Goal: Task Accomplishment & Management: Use online tool/utility

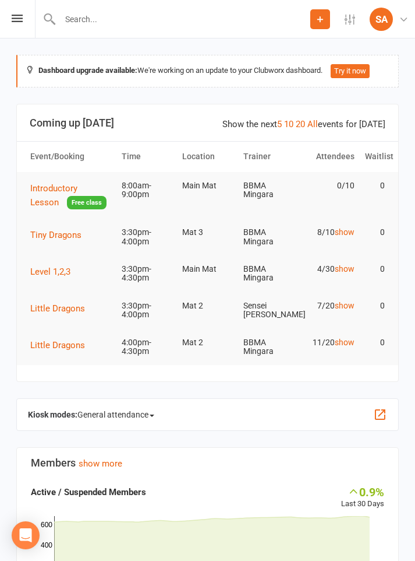
click at [63, 235] on span "Tiny Dragons" at bounding box center [55, 235] width 51 height 10
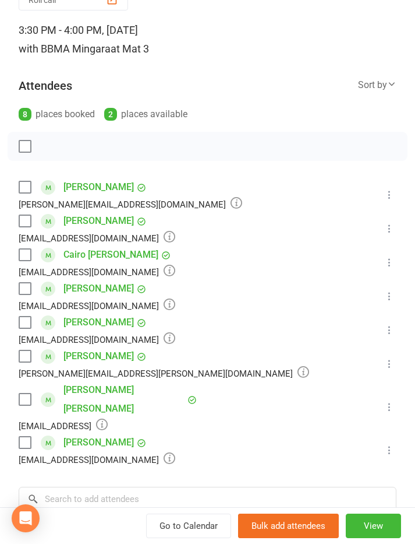
scroll to position [93, 0]
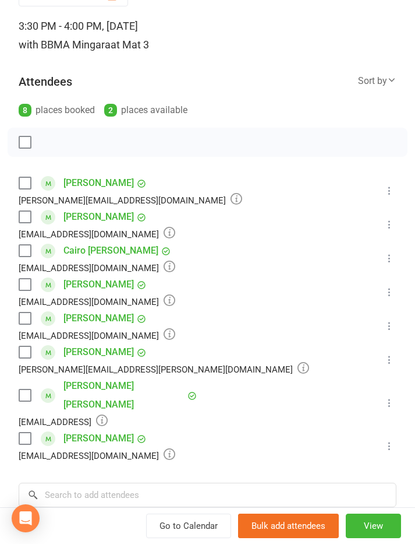
click at [111, 179] on link "Oscar Armstrong" at bounding box center [99, 183] width 70 height 19
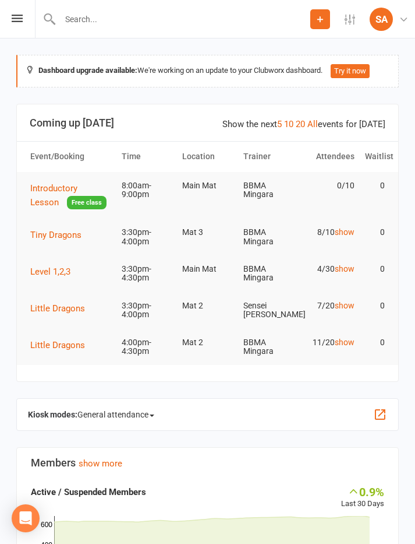
click at [52, 232] on span "Tiny Dragons" at bounding box center [55, 235] width 51 height 10
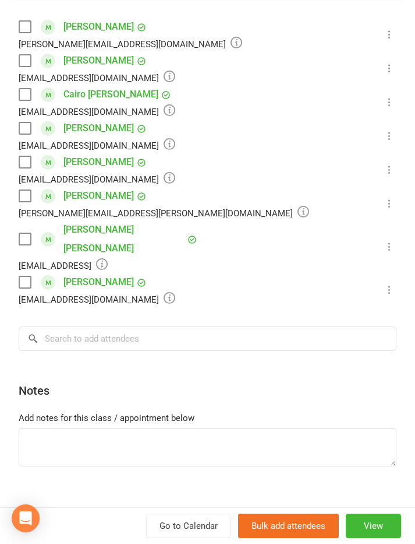
scroll to position [248, 0]
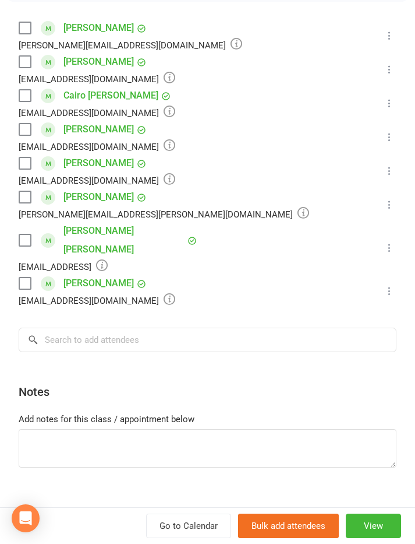
click at [24, 57] on label at bounding box center [25, 62] width 12 height 12
click at [31, 18] on div "Class kiosk mode Roll call 3:30 PM - 4:00 PM, Thursday, August, 14, 2025 with B…" at bounding box center [207, 162] width 415 height 725
click at [29, 23] on label at bounding box center [25, 28] width 12 height 12
click at [29, 191] on label at bounding box center [25, 197] width 12 height 12
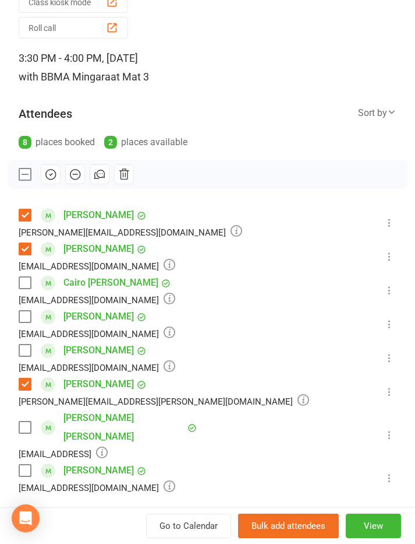
scroll to position [62, 0]
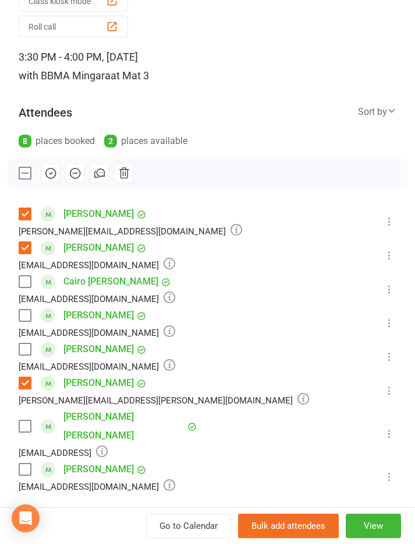
click at [24, 463] on label at bounding box center [25, 469] width 12 height 12
click at [26, 348] on label at bounding box center [25, 349] width 12 height 12
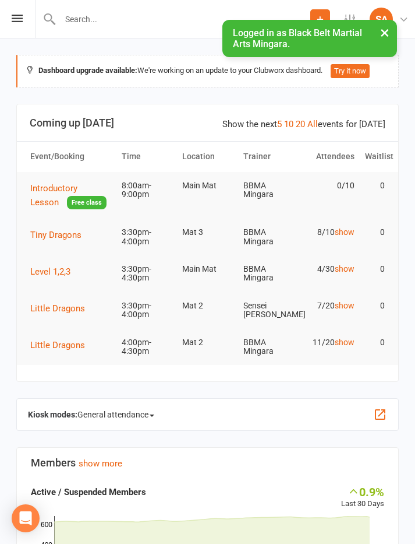
click at [72, 304] on span "Little Dragons" at bounding box center [57, 308] width 55 height 10
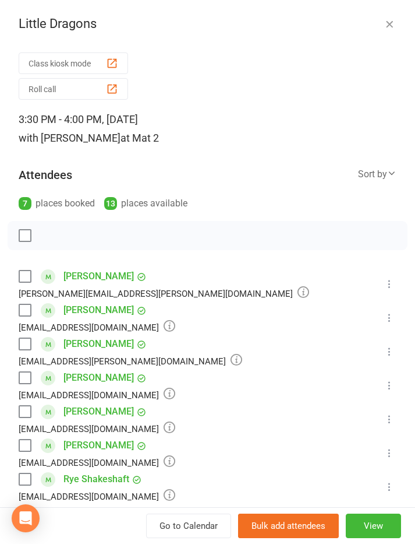
click at [69, 5] on div "Little Dragons Class kiosk mode Roll call 3:30 PM - 4:00 PM, Thursday, August, …" at bounding box center [207, 272] width 415 height 544
click at [30, 270] on label at bounding box center [25, 276] width 12 height 12
click at [29, 277] on label at bounding box center [25, 276] width 12 height 12
click at [26, 274] on label at bounding box center [25, 276] width 12 height 12
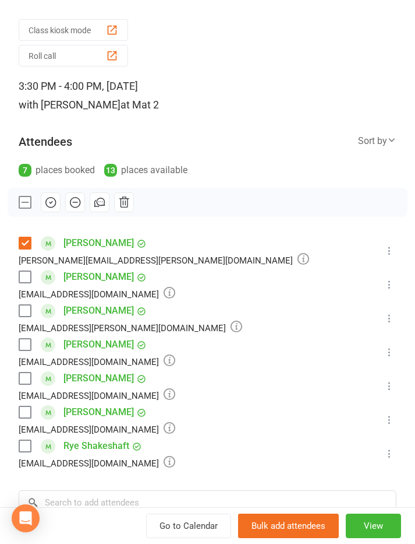
scroll to position [34, 0]
click at [30, 305] on label at bounding box center [25, 310] width 12 height 12
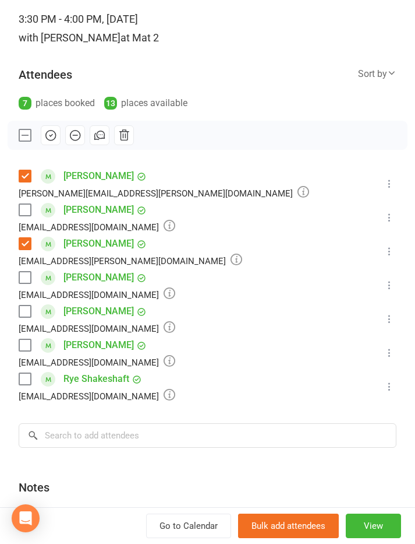
scroll to position [97, 0]
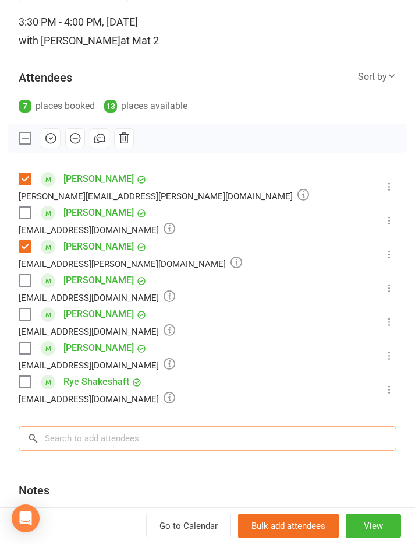
click at [207, 432] on input "search" at bounding box center [208, 438] width 378 height 24
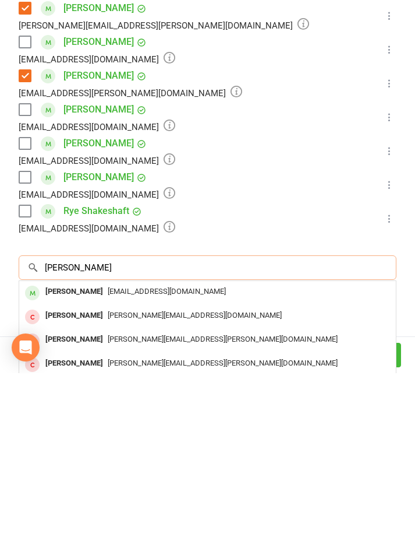
type input "Oliver scott"
click at [60, 454] on div "Oliver Scott" at bounding box center [74, 462] width 67 height 17
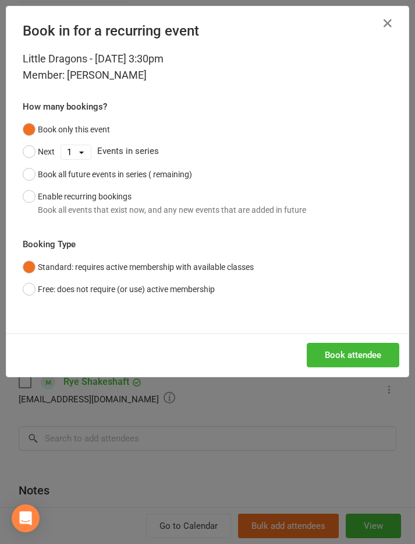
click at [62, 283] on button "Free: does not require (or use) active membership" at bounding box center [119, 289] width 192 height 22
click at [31, 193] on button "Enable recurring bookings Book all events that exist now, and any new events th…" at bounding box center [165, 203] width 284 height 36
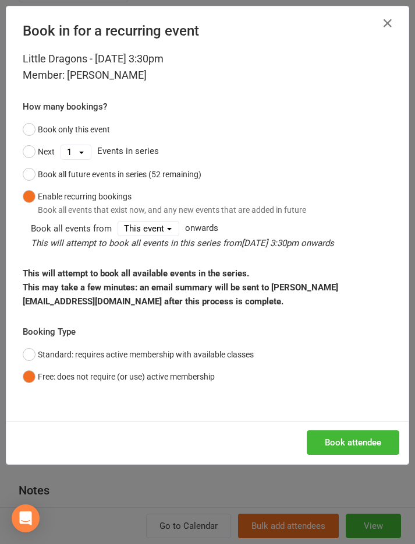
click at [357, 437] on button "Book attendee" at bounding box center [353, 442] width 93 height 24
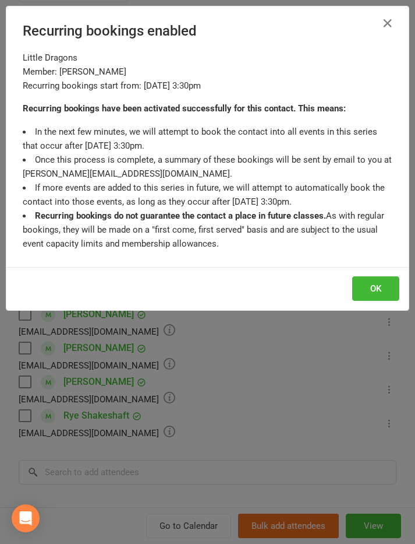
click at [375, 280] on button "OK" at bounding box center [375, 288] width 47 height 24
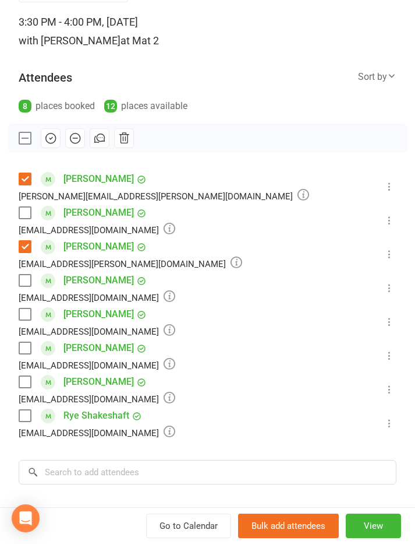
click at [25, 338] on div "Jacksonroberts2722@gmail.com" at bounding box center [97, 330] width 157 height 15
click at [27, 342] on label at bounding box center [25, 348] width 12 height 12
click at [43, 135] on button "button" at bounding box center [51, 138] width 20 height 20
click at [24, 276] on label at bounding box center [25, 280] width 12 height 12
click at [51, 136] on icon "button" at bounding box center [50, 138] width 13 height 13
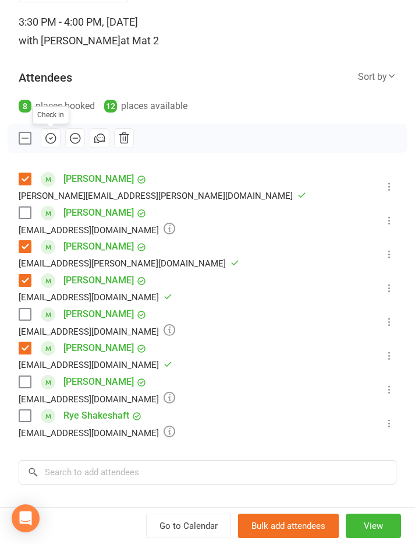
click at [25, 371] on div "xsammieejs25@gmail.com" at bounding box center [96, 364] width 154 height 15
click at [25, 379] on label at bounding box center [25, 382] width 12 height 12
click at [24, 404] on div "Claire.shakeshaft92@gmail.com" at bounding box center [97, 398] width 157 height 15
click at [23, 410] on label at bounding box center [25, 416] width 12 height 12
click at [52, 135] on icon "button" at bounding box center [50, 138] width 13 height 13
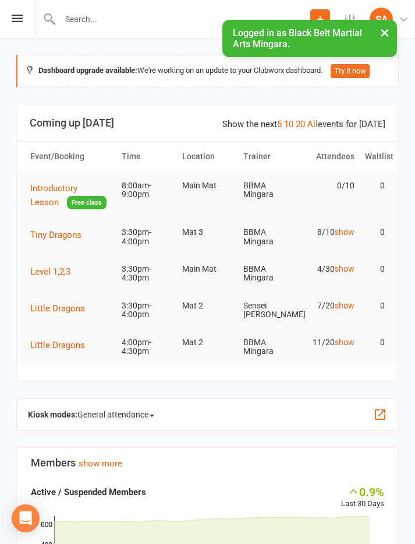
click at [75, 340] on span "Little Dragons" at bounding box center [57, 345] width 55 height 10
click at [12, 21] on icon at bounding box center [17, 19] width 11 height 8
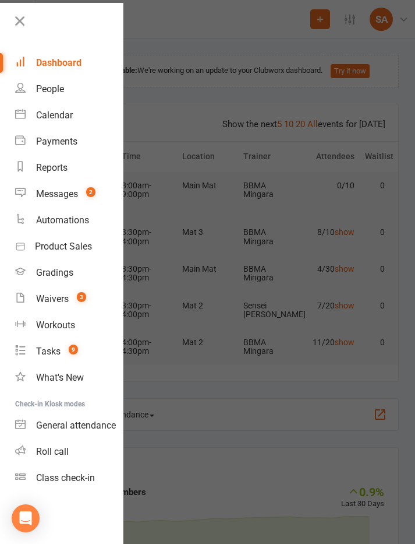
click at [64, 112] on div "Calendar" at bounding box center [54, 115] width 37 height 11
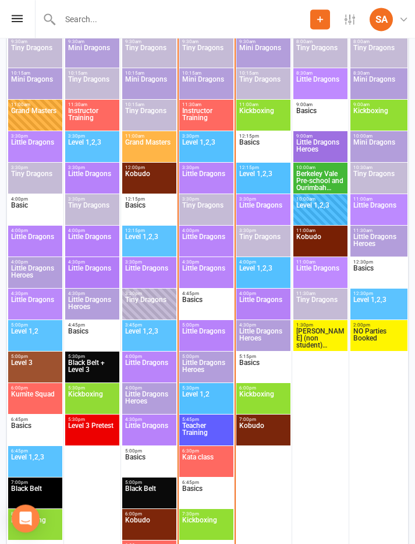
scroll to position [1763, 0]
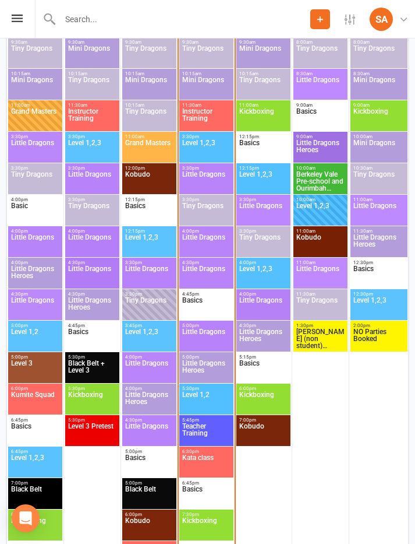
click at [213, 272] on span "Little Dragons" at bounding box center [207, 275] width 50 height 21
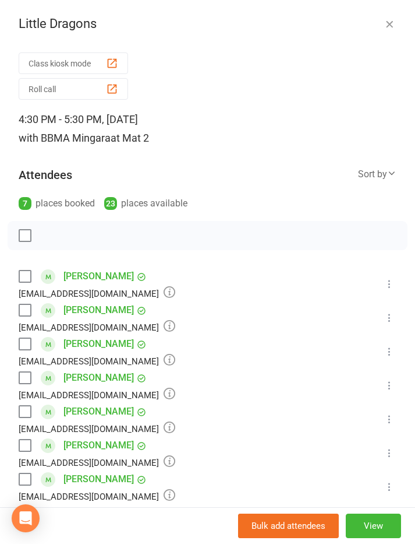
scroll to position [1796, 0]
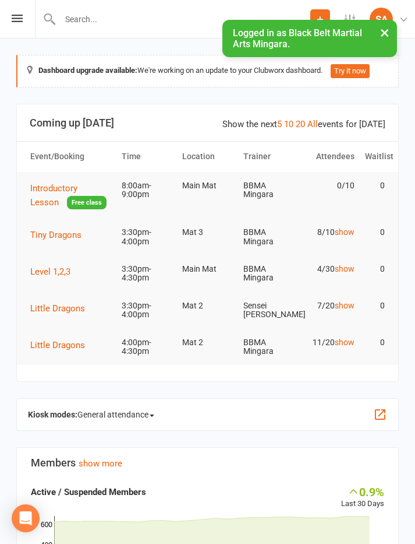
click at [21, 19] on icon at bounding box center [17, 19] width 11 height 8
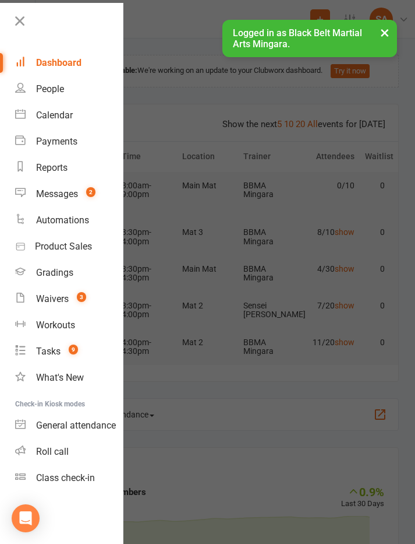
click at [66, 117] on div "Calendar" at bounding box center [54, 115] width 37 height 11
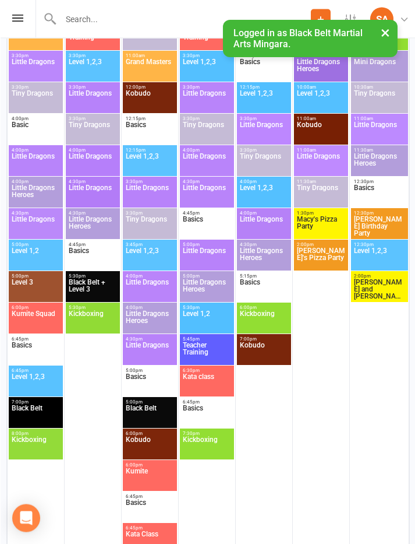
scroll to position [450, 0]
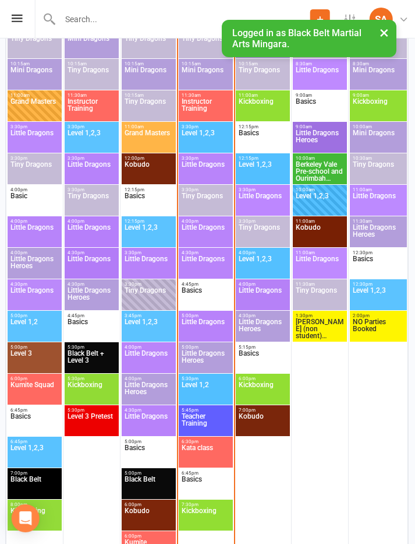
click at [206, 321] on span "Little Dragons" at bounding box center [206, 328] width 50 height 21
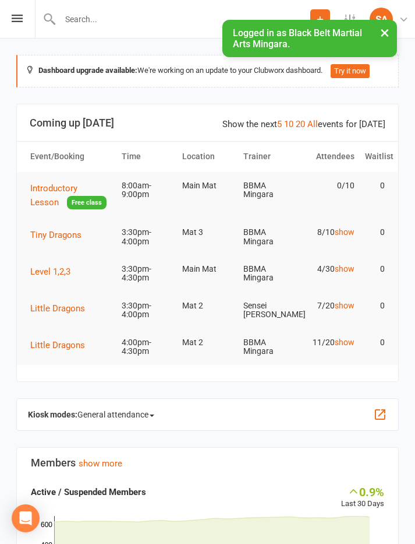
click at [22, 16] on icon at bounding box center [17, 19] width 11 height 8
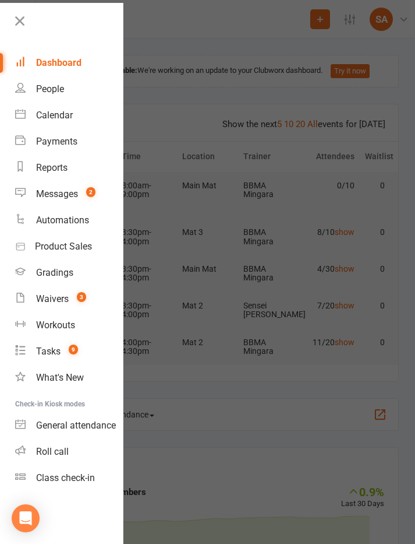
click at [65, 117] on div "Calendar" at bounding box center [54, 115] width 37 height 11
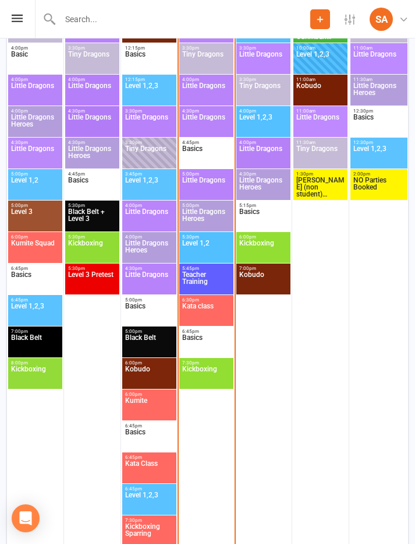
click at [202, 209] on span "Little Dragons Heroes" at bounding box center [207, 218] width 50 height 21
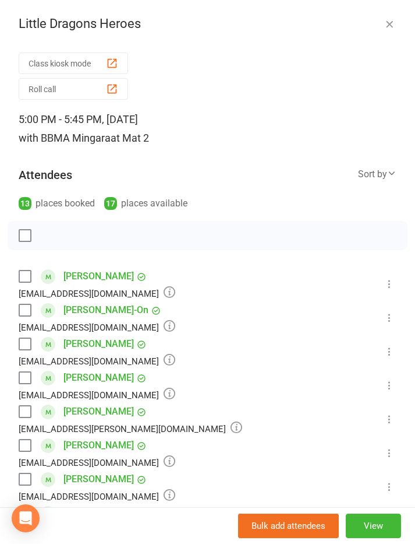
scroll to position [1947, 0]
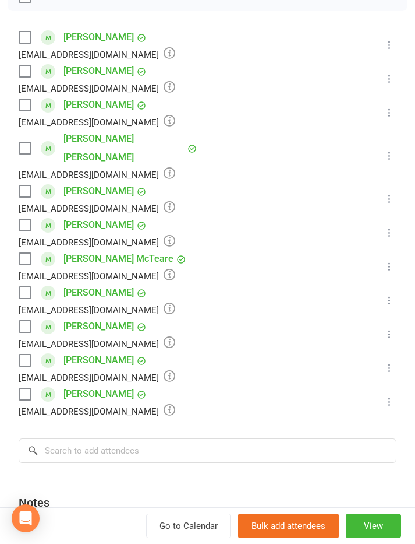
scroll to position [239, 0]
click at [66, 438] on input "search" at bounding box center [208, 450] width 378 height 24
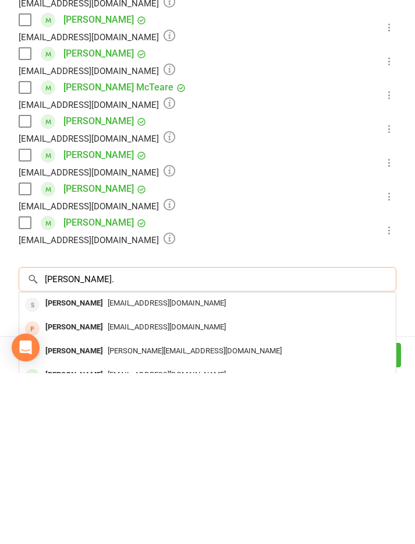
type input "[PERSON_NAME]."
click at [308, 283] on li "[PERSON_NAME] [EMAIL_ADDRESS][DOMAIN_NAME] Booked More info Remove Check in Mar…" at bounding box center [208, 300] width 378 height 34
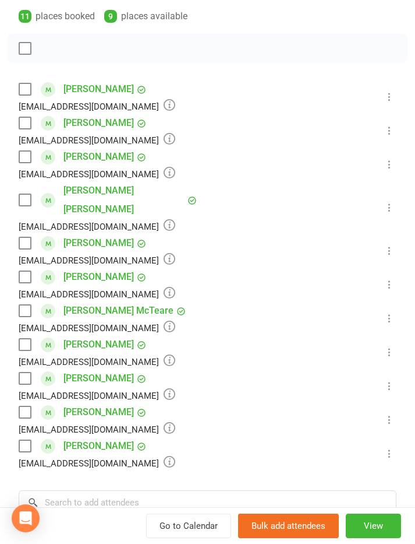
scroll to position [188, 0]
click at [36, 118] on div "Eva Gaire rajesh.gaire1@gmail.com" at bounding box center [99, 130] width 161 height 34
click at [30, 117] on label at bounding box center [25, 123] width 12 height 12
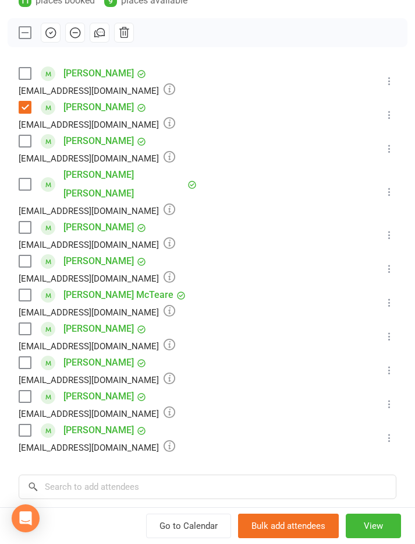
scroll to position [202, 0]
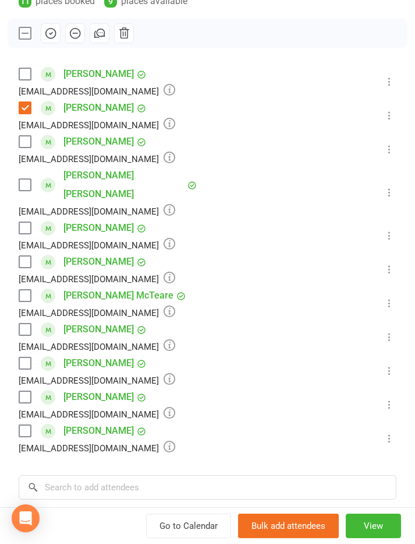
click at [29, 425] on label at bounding box center [25, 431] width 12 height 12
click at [29, 256] on label at bounding box center [25, 262] width 12 height 12
click at [29, 222] on label at bounding box center [25, 228] width 12 height 12
click at [24, 179] on label at bounding box center [25, 185] width 12 height 12
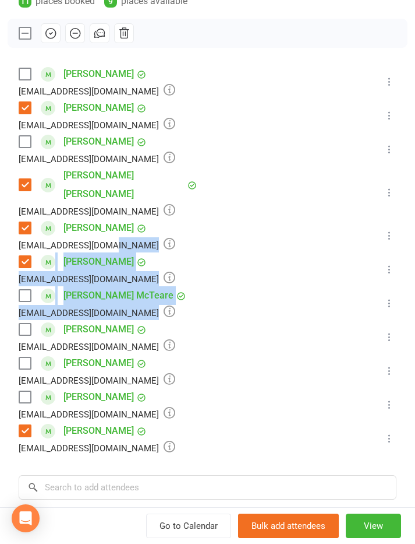
click at [384, 296] on button at bounding box center [390, 303] width 14 height 14
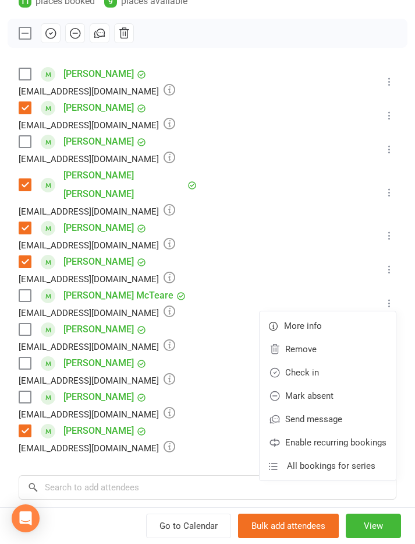
click at [368, 231] on li "Lilly Jenkins Rebeccajenkinschiro@gmail.com Booked More info Remove Check in Ma…" at bounding box center [208, 235] width 378 height 34
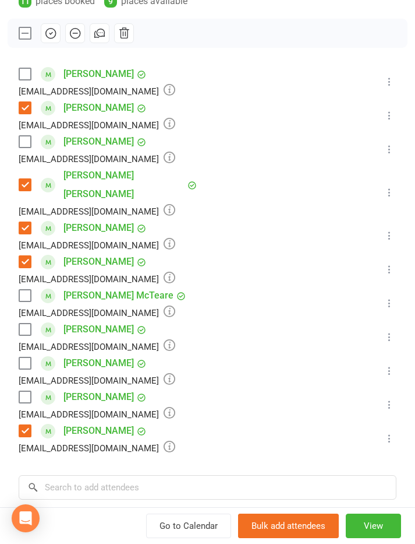
click at [30, 323] on label at bounding box center [25, 329] width 12 height 12
click at [30, 73] on label at bounding box center [25, 74] width 12 height 12
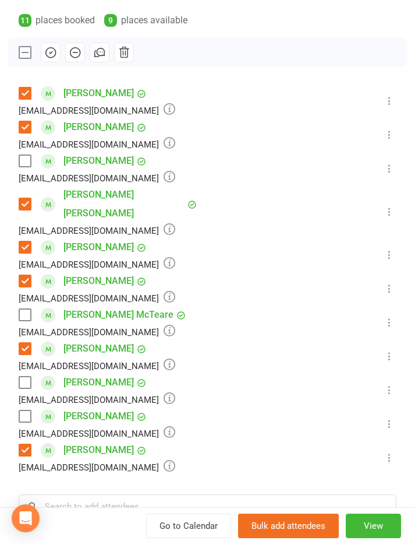
scroll to position [184, 0]
click at [30, 50] on label at bounding box center [25, 52] width 12 height 12
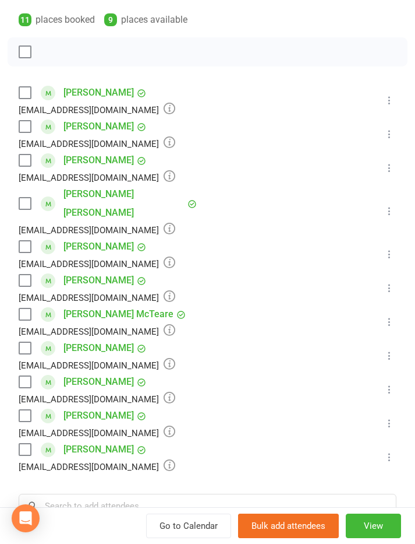
click at [19, 52] on label at bounding box center [25, 52] width 12 height 12
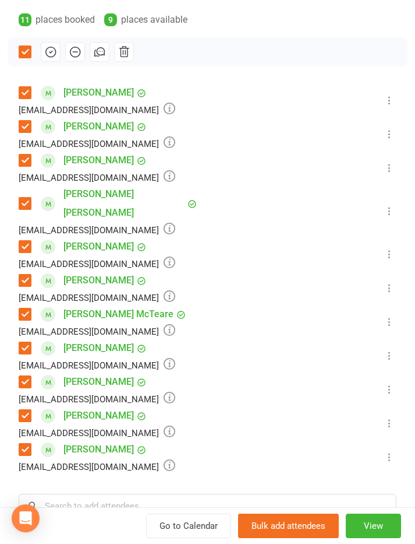
click at [25, 308] on label at bounding box center [25, 314] width 12 height 12
click at [23, 376] on label at bounding box center [25, 382] width 12 height 12
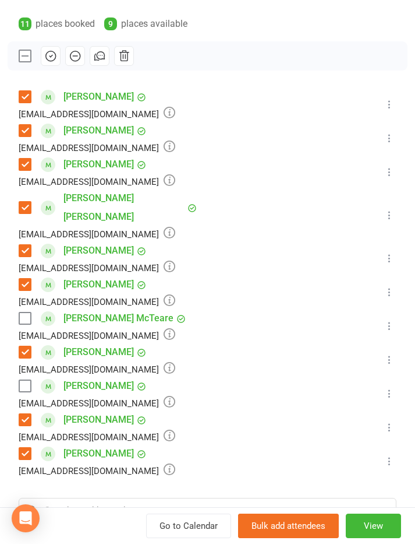
scroll to position [177, 0]
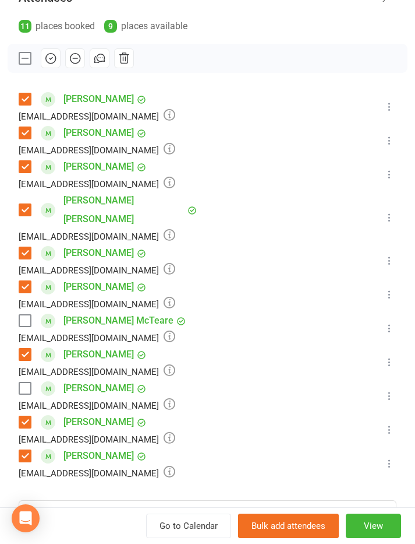
click at [52, 55] on icon "button" at bounding box center [50, 58] width 13 height 13
click at [28, 315] on label at bounding box center [25, 321] width 12 height 12
click at [51, 58] on icon "button" at bounding box center [50, 58] width 13 height 13
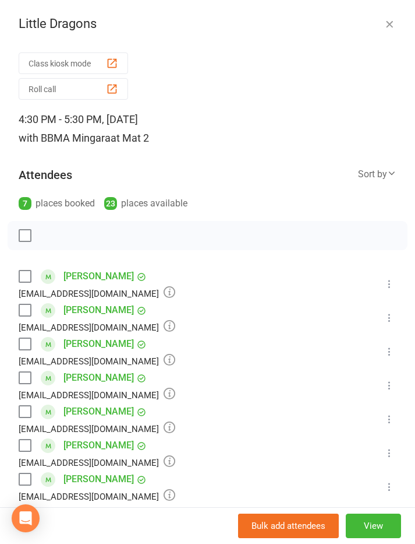
click at [30, 344] on label at bounding box center [25, 344] width 12 height 12
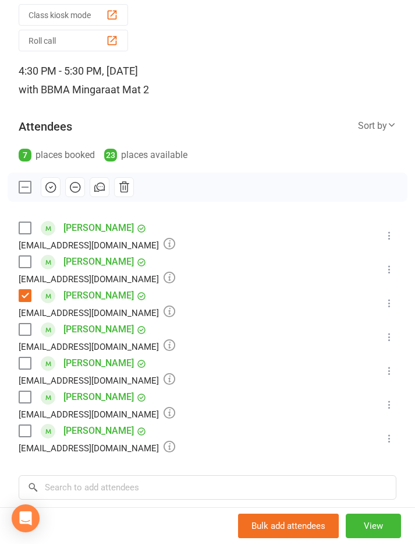
click at [30, 434] on label at bounding box center [25, 431] width 12 height 12
click at [27, 258] on label at bounding box center [25, 262] width 12 height 12
click at [29, 259] on label at bounding box center [25, 262] width 12 height 12
click at [26, 263] on label at bounding box center [25, 262] width 12 height 12
click at [23, 399] on label at bounding box center [25, 397] width 12 height 12
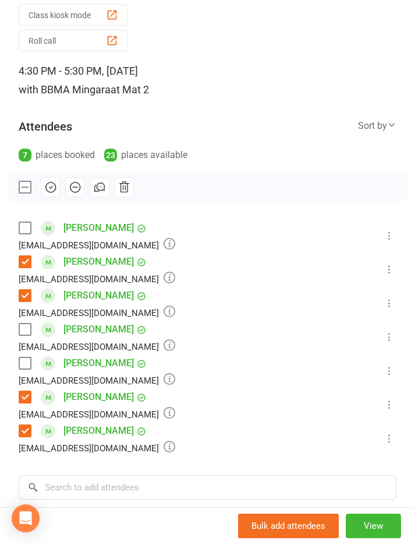
click at [19, 363] on label at bounding box center [25, 363] width 12 height 12
click at [48, 184] on icon "button" at bounding box center [50, 187] width 13 height 13
click at [50, 185] on icon "button" at bounding box center [50, 187] width 13 height 13
click at [75, 221] on link "Harvey Coleman" at bounding box center [99, 227] width 70 height 19
click at [30, 222] on label at bounding box center [25, 228] width 12 height 12
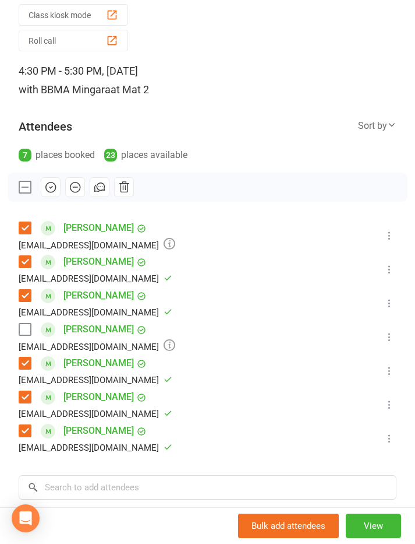
click at [104, 211] on div "Class kiosk mode Roll call 4:30 PM - 5:30 PM, Thursday, August, 14, 2025 with B…" at bounding box center [207, 336] width 415 height 673
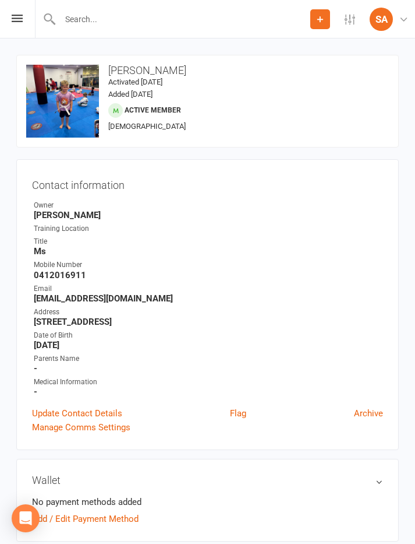
click at [0, 0] on div "change photo" at bounding box center [0, 0] width 0 height 0
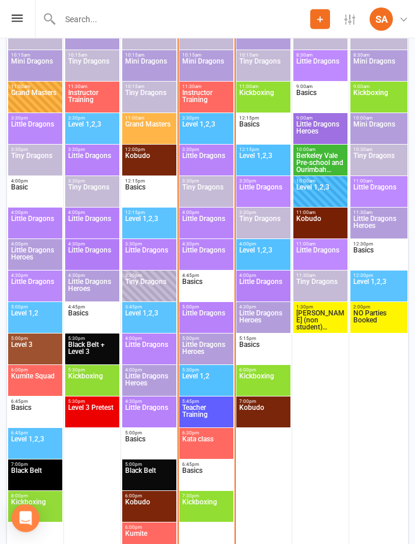
scroll to position [1782, 0]
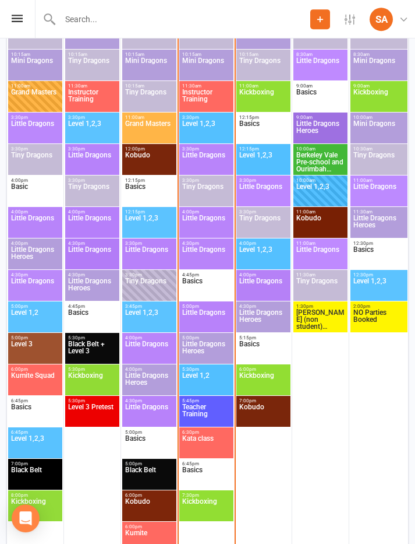
click at [217, 249] on span "Little Dragons" at bounding box center [207, 256] width 50 height 21
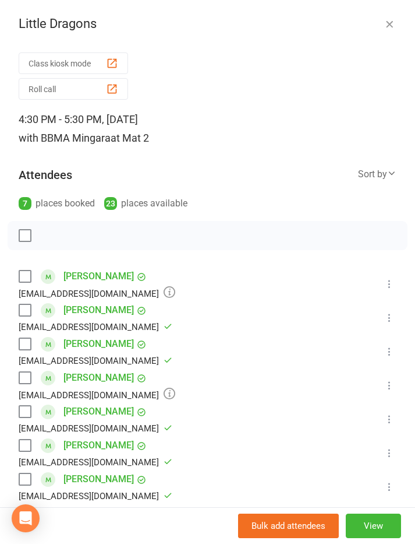
click at [27, 279] on label at bounding box center [25, 276] width 12 height 12
click at [22, 304] on label at bounding box center [25, 310] width 12 height 12
click at [27, 350] on label at bounding box center [25, 344] width 12 height 12
click at [20, 399] on div "shannon_marshall@bigpond.com" at bounding box center [97, 394] width 157 height 15
click at [26, 408] on label at bounding box center [25, 412] width 12 height 12
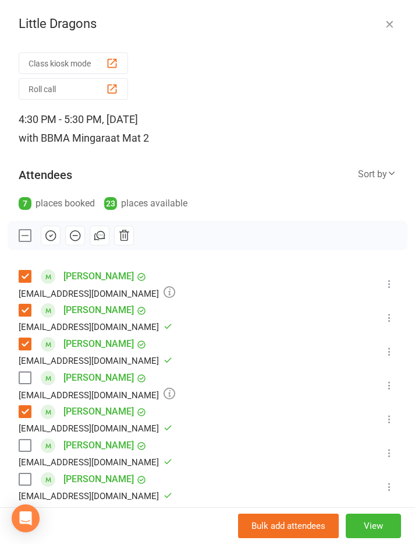
click at [30, 451] on label at bounding box center [25, 445] width 12 height 12
click at [25, 484] on label at bounding box center [25, 479] width 12 height 12
click at [41, 230] on button "button" at bounding box center [51, 235] width 20 height 20
click at [47, 231] on icon "button" at bounding box center [50, 235] width 13 height 13
click at [384, 283] on button at bounding box center [390, 284] width 14 height 14
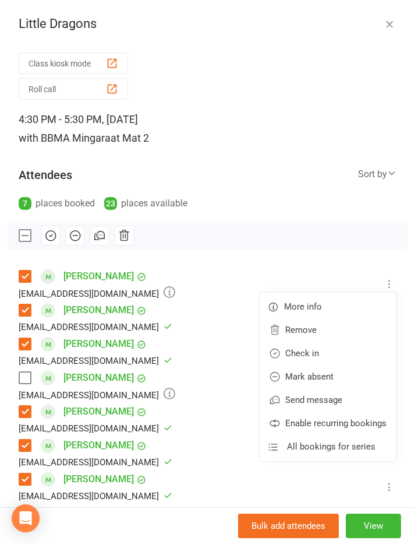
click at [338, 348] on link "Check in" at bounding box center [328, 352] width 136 height 23
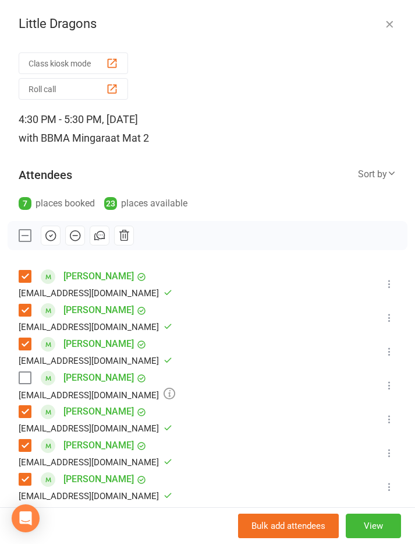
scroll to position [1814, 0]
click at [29, 372] on label at bounding box center [25, 378] width 12 height 12
click at [57, 227] on button "button" at bounding box center [51, 235] width 20 height 20
click at [47, 227] on button "button" at bounding box center [51, 235] width 20 height 20
click at [390, 382] on icon at bounding box center [390, 385] width 12 height 12
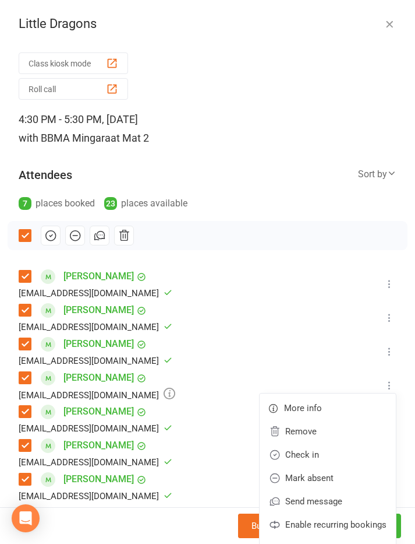
click at [344, 445] on link "Check in" at bounding box center [328, 454] width 136 height 23
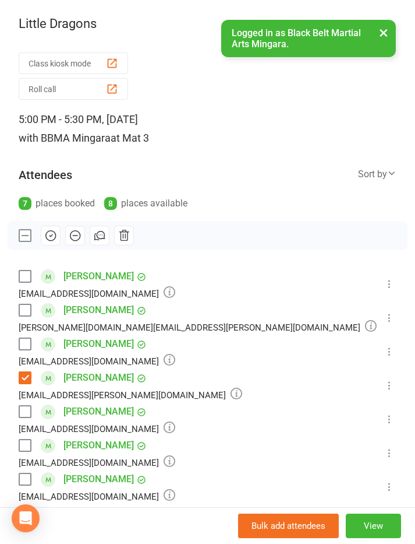
click at [27, 474] on label at bounding box center [25, 479] width 12 height 12
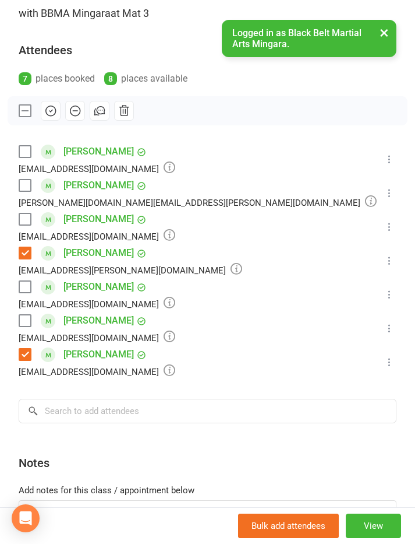
scroll to position [123, 0]
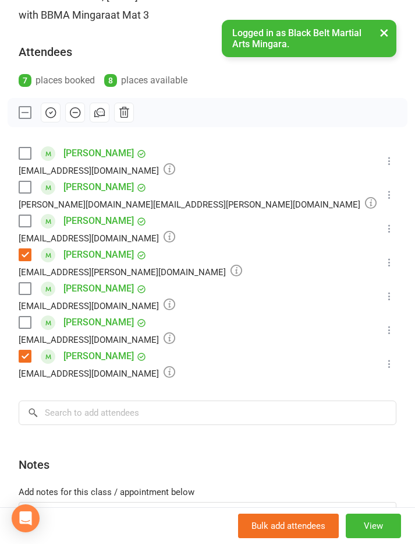
click at [29, 155] on label at bounding box center [25, 153] width 12 height 12
click at [22, 318] on label at bounding box center [25, 322] width 12 height 12
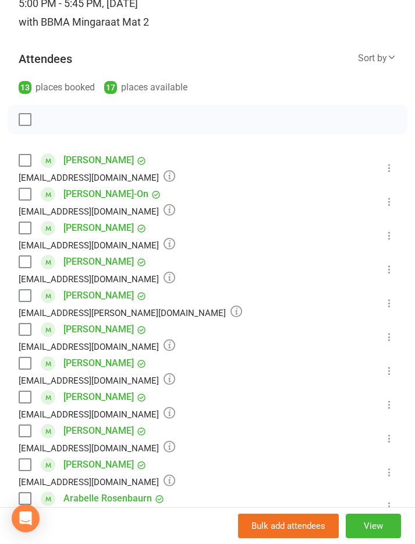
scroll to position [115, 0]
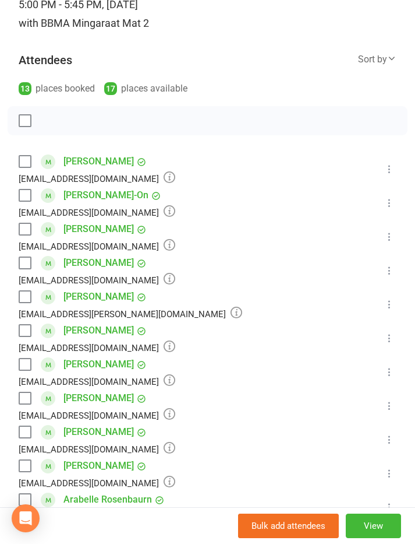
click at [37, 400] on div "[PERSON_NAME] [EMAIL_ADDRESS][DOMAIN_NAME]" at bounding box center [99, 406] width 161 height 34
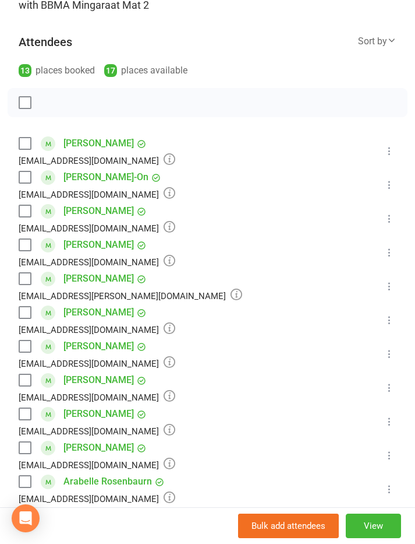
scroll to position [132, 0]
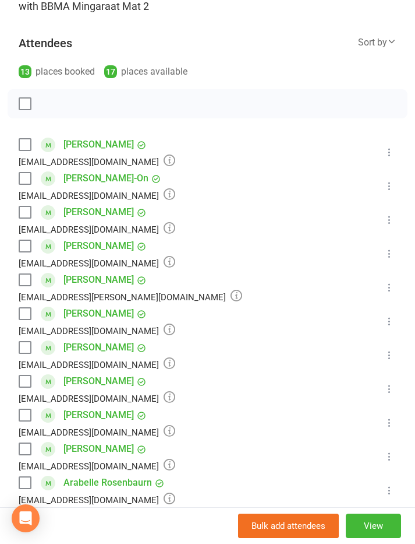
click at [29, 379] on label at bounding box center [25, 381] width 12 height 12
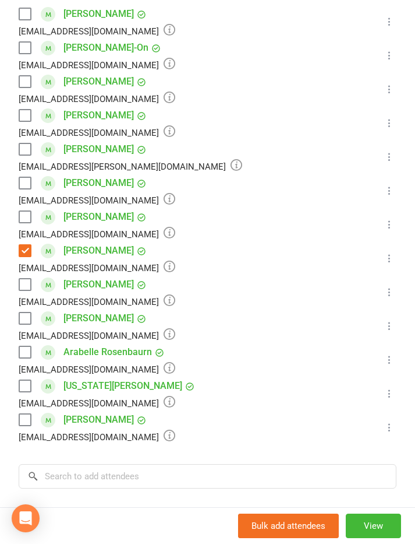
scroll to position [264, 0]
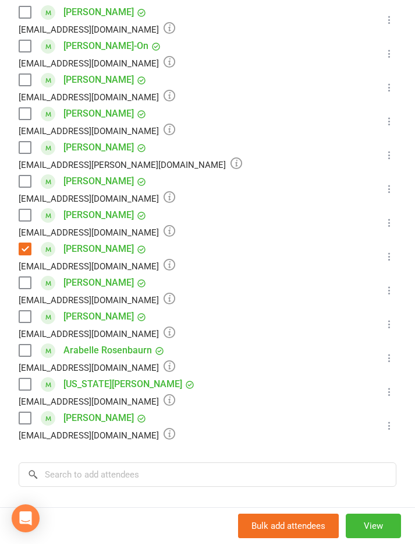
click at [27, 388] on label at bounding box center [25, 384] width 12 height 12
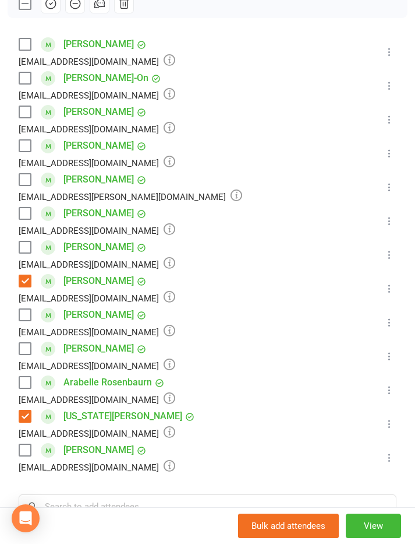
scroll to position [234, 0]
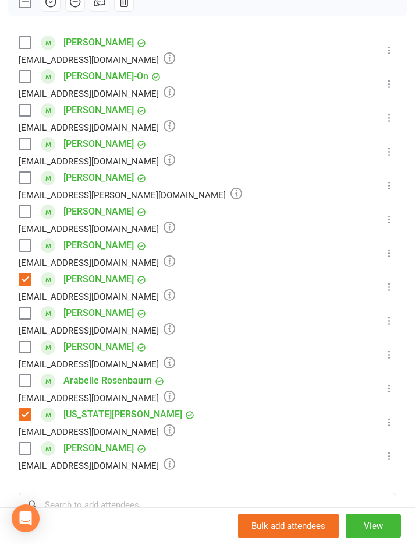
click at [19, 179] on label at bounding box center [25, 178] width 12 height 12
click at [19, 242] on label at bounding box center [25, 245] width 12 height 12
click at [27, 48] on label at bounding box center [25, 43] width 12 height 12
click at [29, 350] on label at bounding box center [25, 347] width 12 height 12
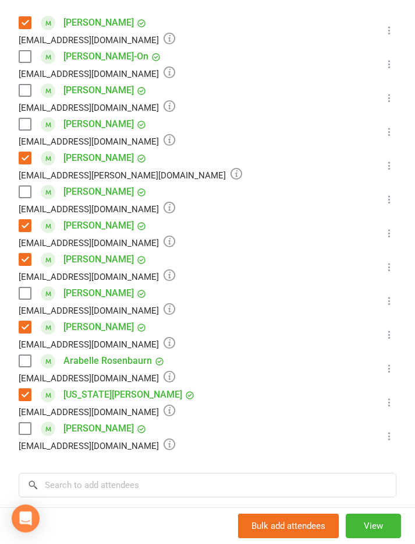
scroll to position [1943, 0]
click at [24, 90] on label at bounding box center [25, 90] width 12 height 12
click at [17, 115] on div "Class kiosk mode Roll call 5:00 PM - 5:45 PM, [DATE] with BBMA Mingara at Mat 2…" at bounding box center [207, 233] width 415 height 876
click at [27, 428] on label at bounding box center [25, 428] width 12 height 12
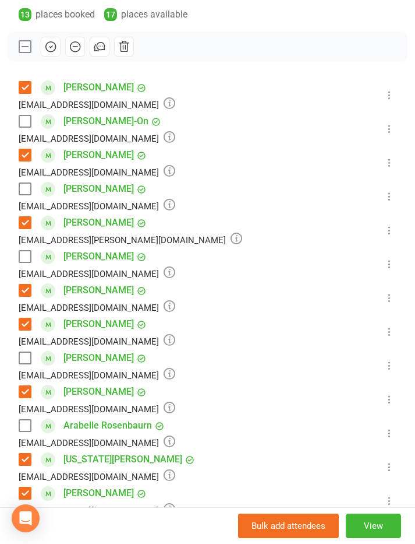
scroll to position [188, 0]
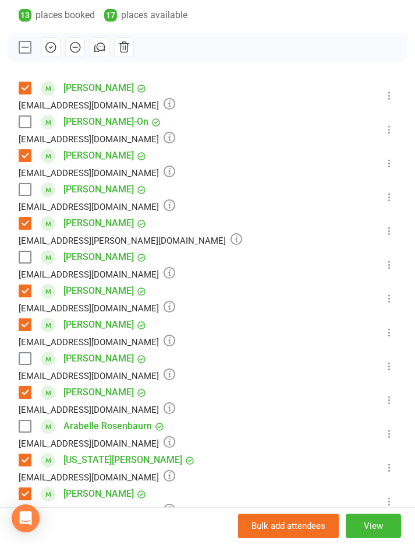
click at [27, 252] on label at bounding box center [25, 257] width 12 height 12
click at [30, 116] on label at bounding box center [25, 122] width 12 height 12
click at [48, 45] on icon "button" at bounding box center [50, 47] width 13 height 13
click at [36, 184] on div "[PERSON_NAME] [PERSON_NAME][EMAIL_ADDRESS][DOMAIN_NAME]" at bounding box center [99, 197] width 161 height 34
click at [25, 188] on label at bounding box center [25, 190] width 12 height 12
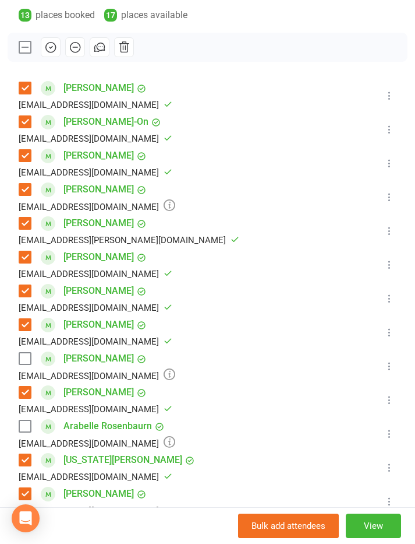
click at [58, 43] on button "button" at bounding box center [51, 47] width 20 height 20
